Goal: Task Accomplishment & Management: Manage account settings

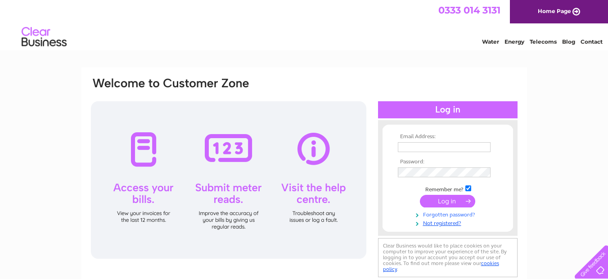
click at [446, 213] on link "Forgotten password?" at bounding box center [449, 214] width 102 height 9
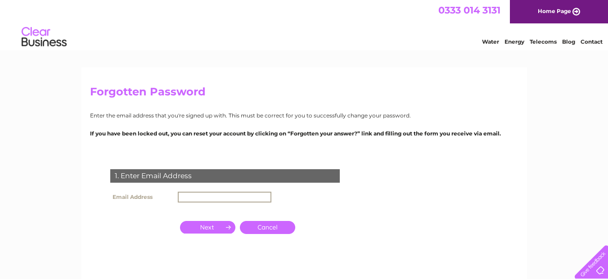
click at [212, 196] on input "text" at bounding box center [225, 197] width 94 height 11
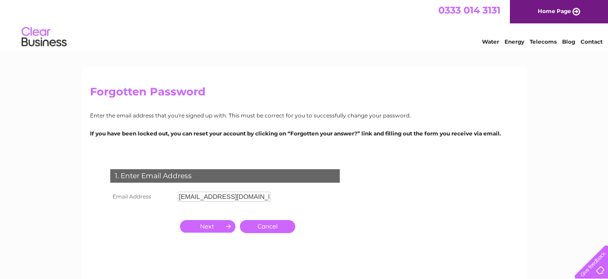
click at [212, 227] on input "button" at bounding box center [207, 226] width 55 height 13
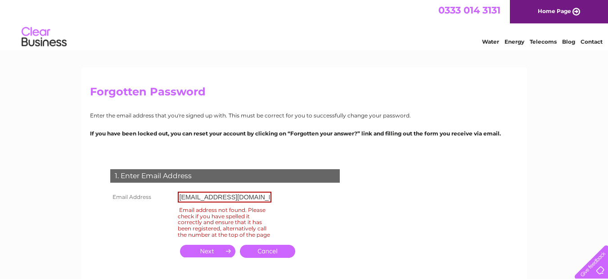
click at [252, 198] on input "ayhanidil@gmail.com" at bounding box center [225, 197] width 94 height 11
type input "[EMAIL_ADDRESS][DOMAIN_NAME]"
click input "submit" at bounding box center [0, 0] width 0 height 0
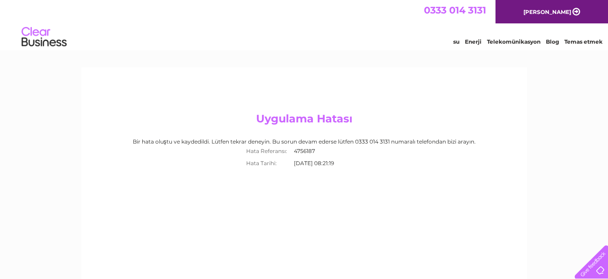
click at [388, 73] on div "Uygulama Hatası Bir hata oluştu ve kaydedildi. Lütfen tekrar deneyin. Bu sorun …" at bounding box center [304, 194] width 446 height 252
click at [45, 37] on img at bounding box center [44, 36] width 46 height 27
click at [37, 20] on div "0333 014 3131 Ana Sayfa" at bounding box center [304, 11] width 608 height 23
click at [35, 33] on img at bounding box center [44, 36] width 46 height 27
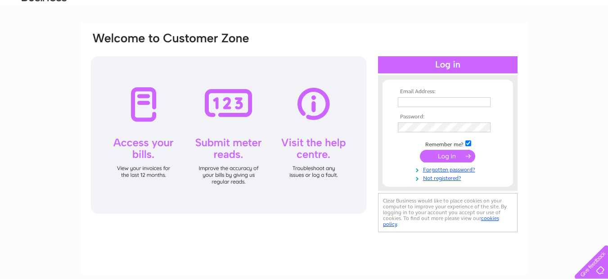
scroll to position [49, 0]
